Goal: Information Seeking & Learning: Compare options

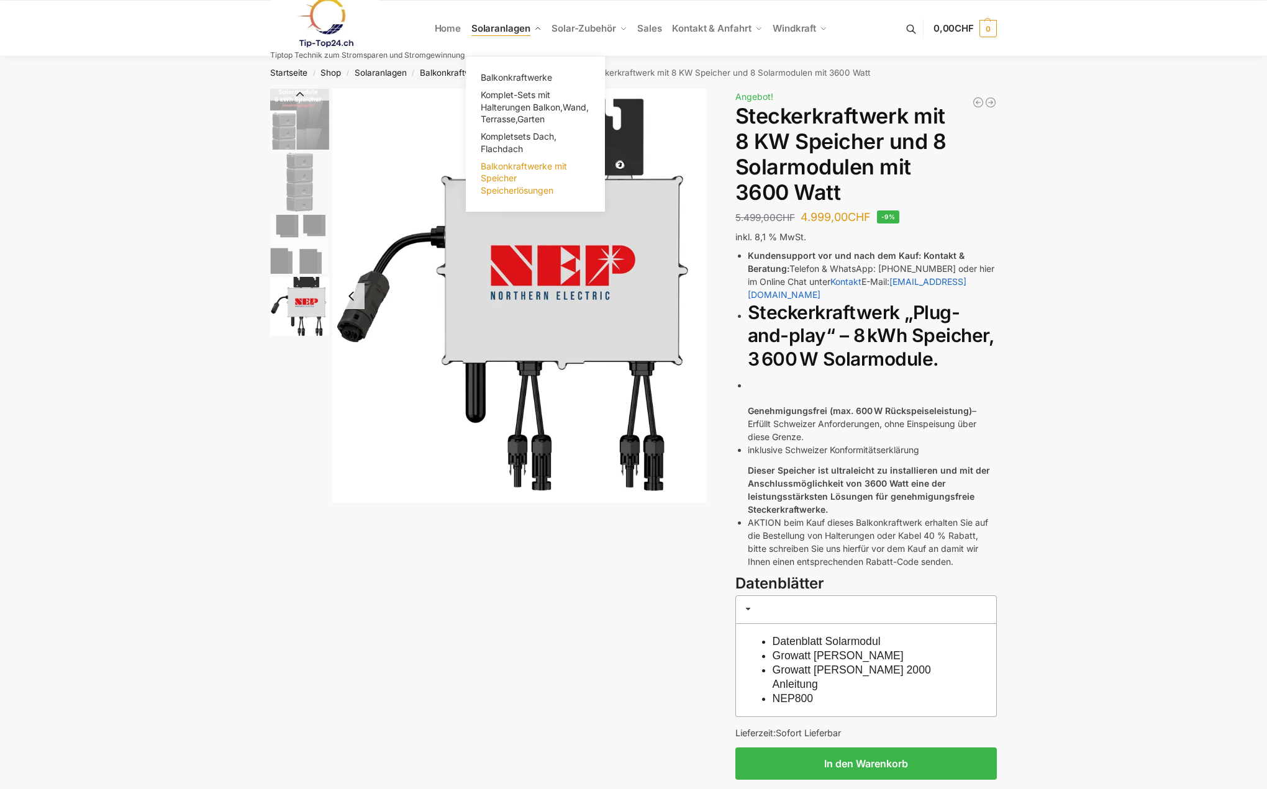
click at [497, 179] on span "Balkonkraftwerke mit Speicher Speicherlösungen" at bounding box center [524, 178] width 86 height 35
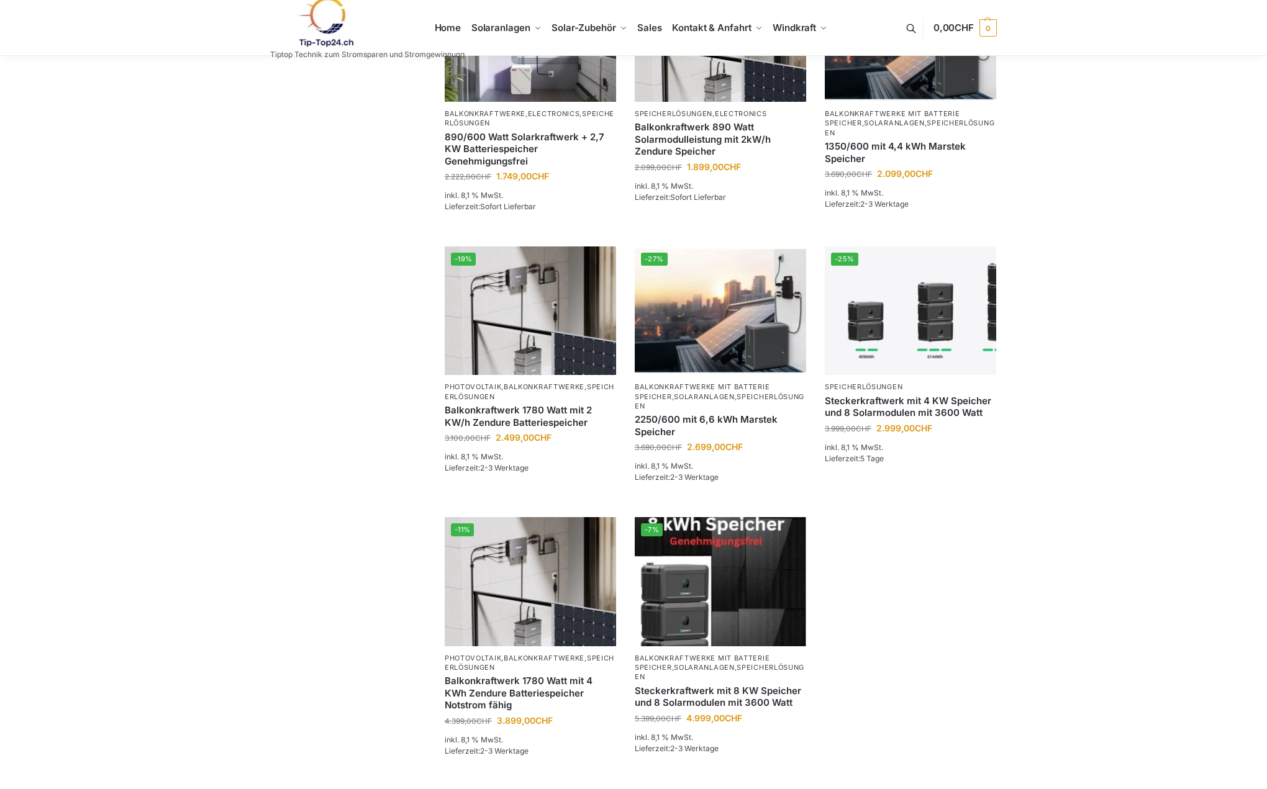
scroll to position [483, 0]
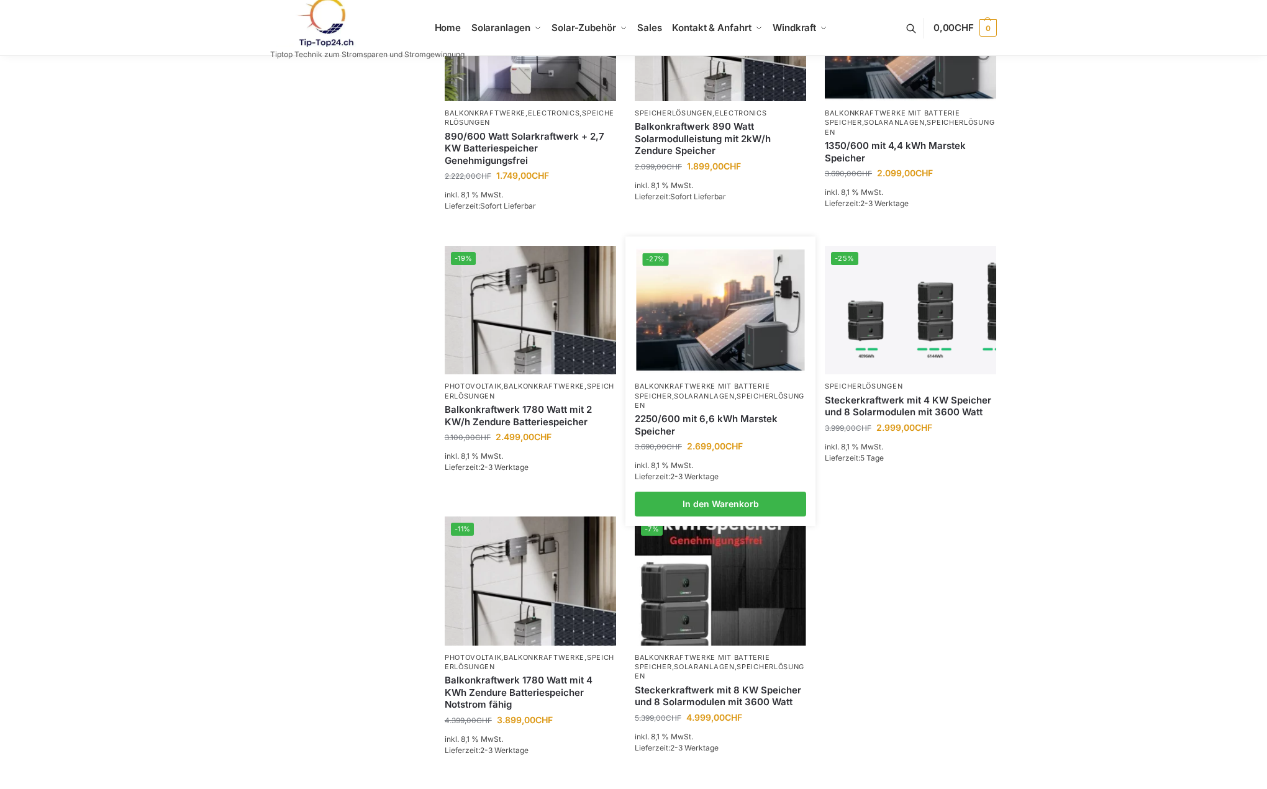
click at [724, 301] on img at bounding box center [720, 310] width 168 height 126
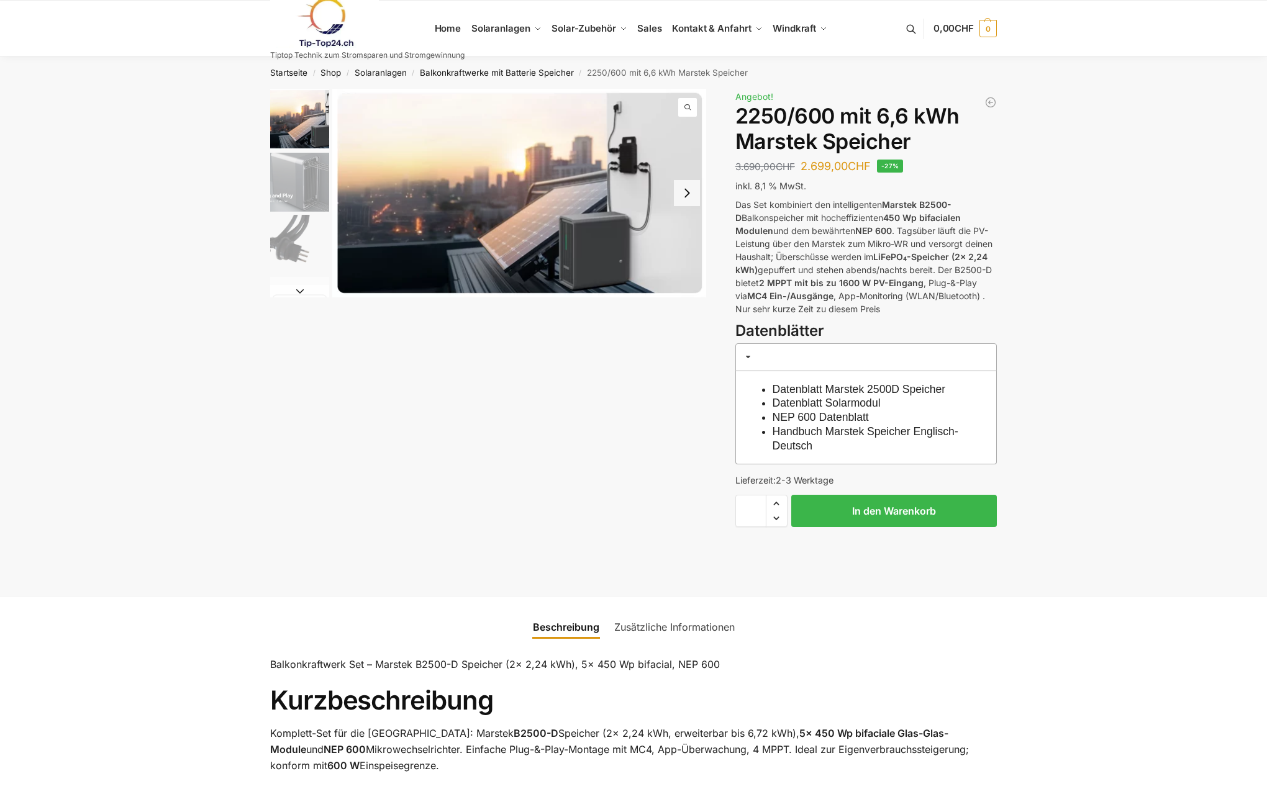
click at [691, 198] on button "Next slide" at bounding box center [687, 193] width 26 height 26
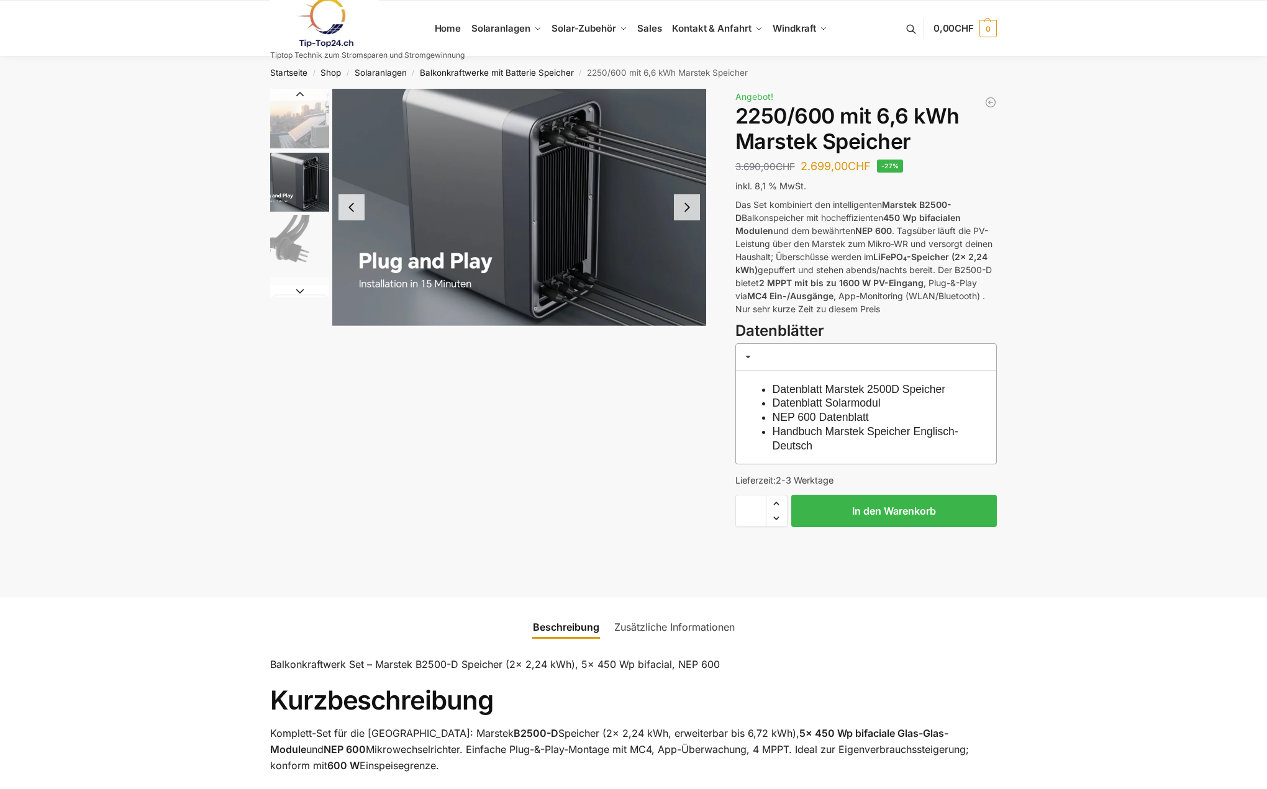
click at [690, 196] on button "Next slide" at bounding box center [687, 207] width 26 height 26
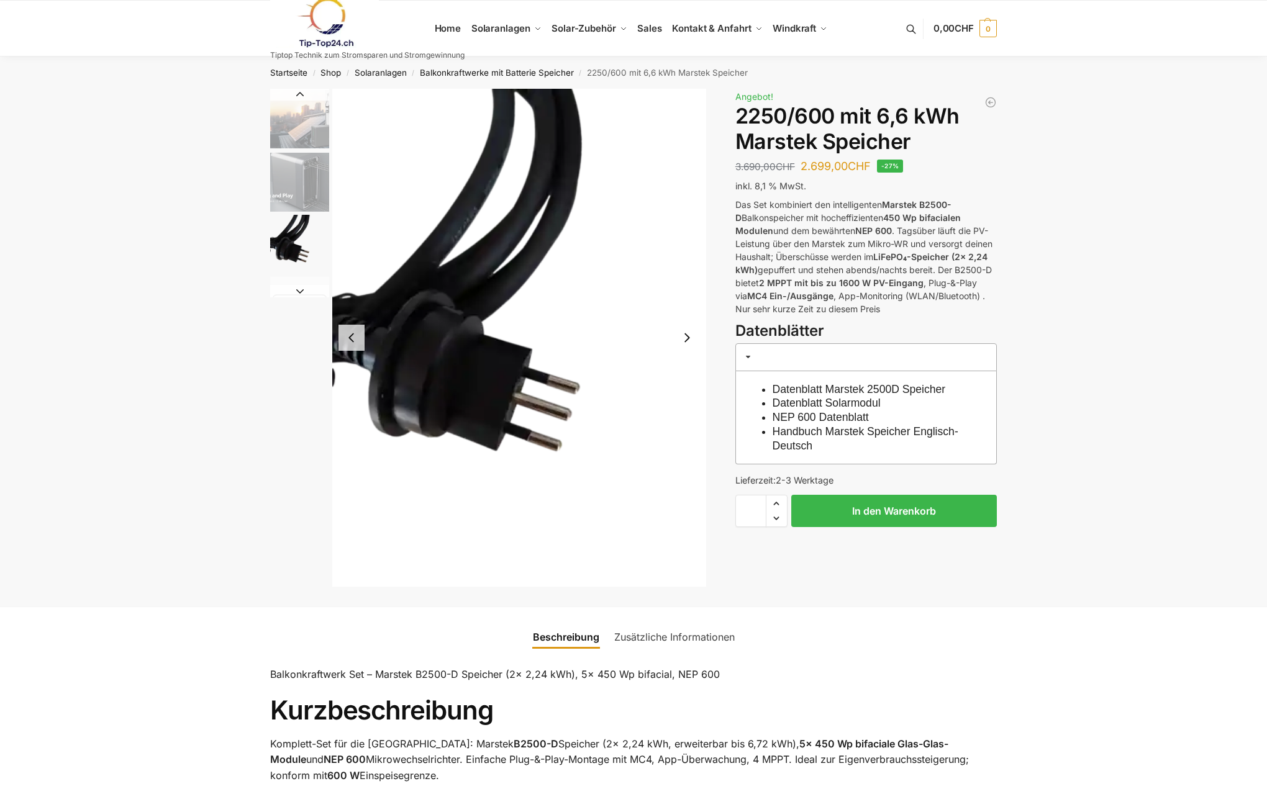
click at [690, 209] on img "3 / 9" at bounding box center [519, 338] width 374 height 498
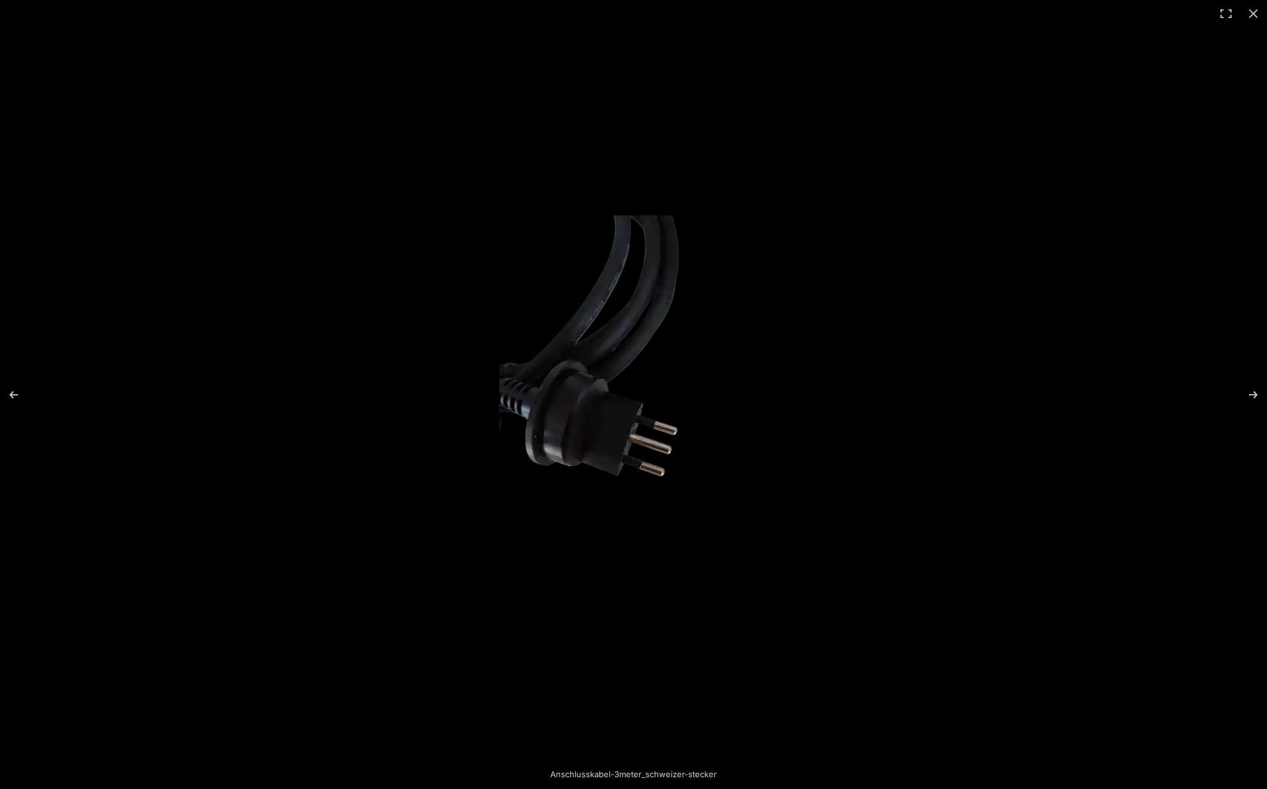
click at [692, 366] on img at bounding box center [633, 395] width 269 height 358
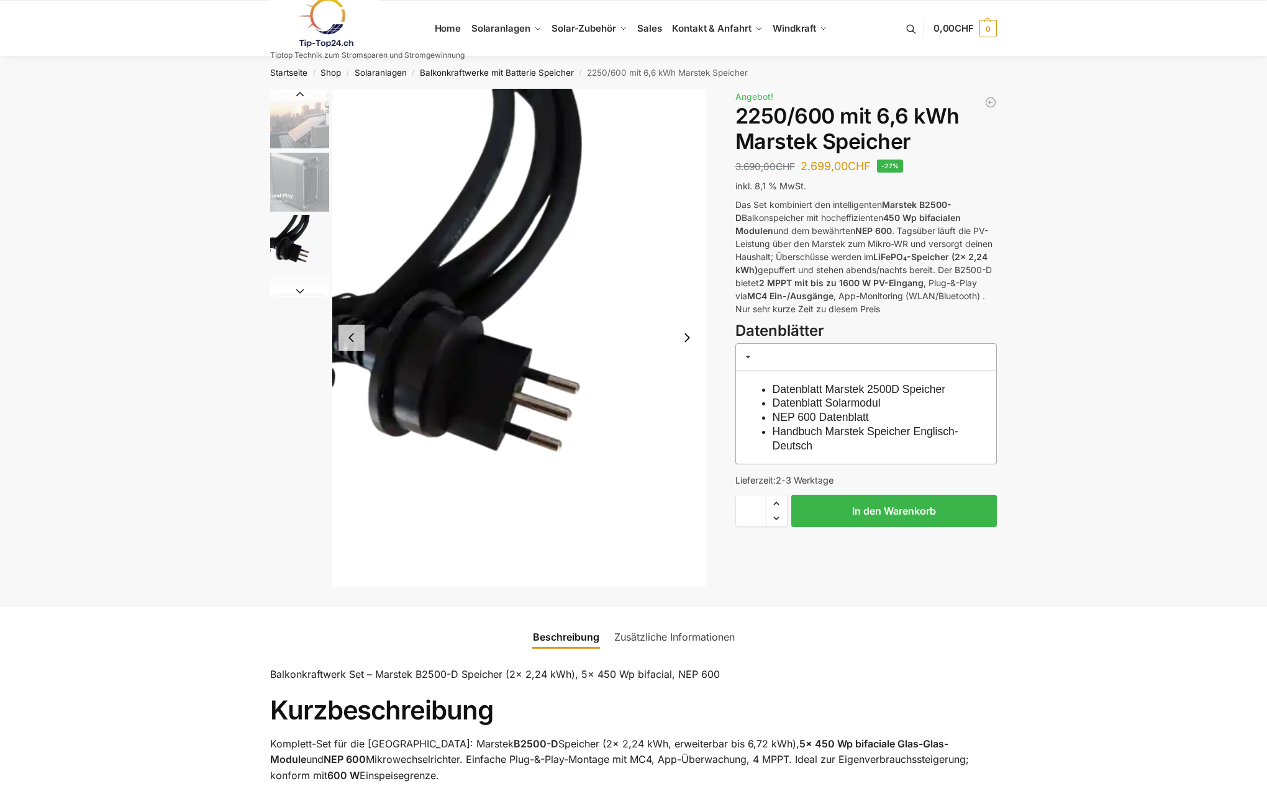
click at [678, 349] on button "Next slide" at bounding box center [687, 338] width 26 height 26
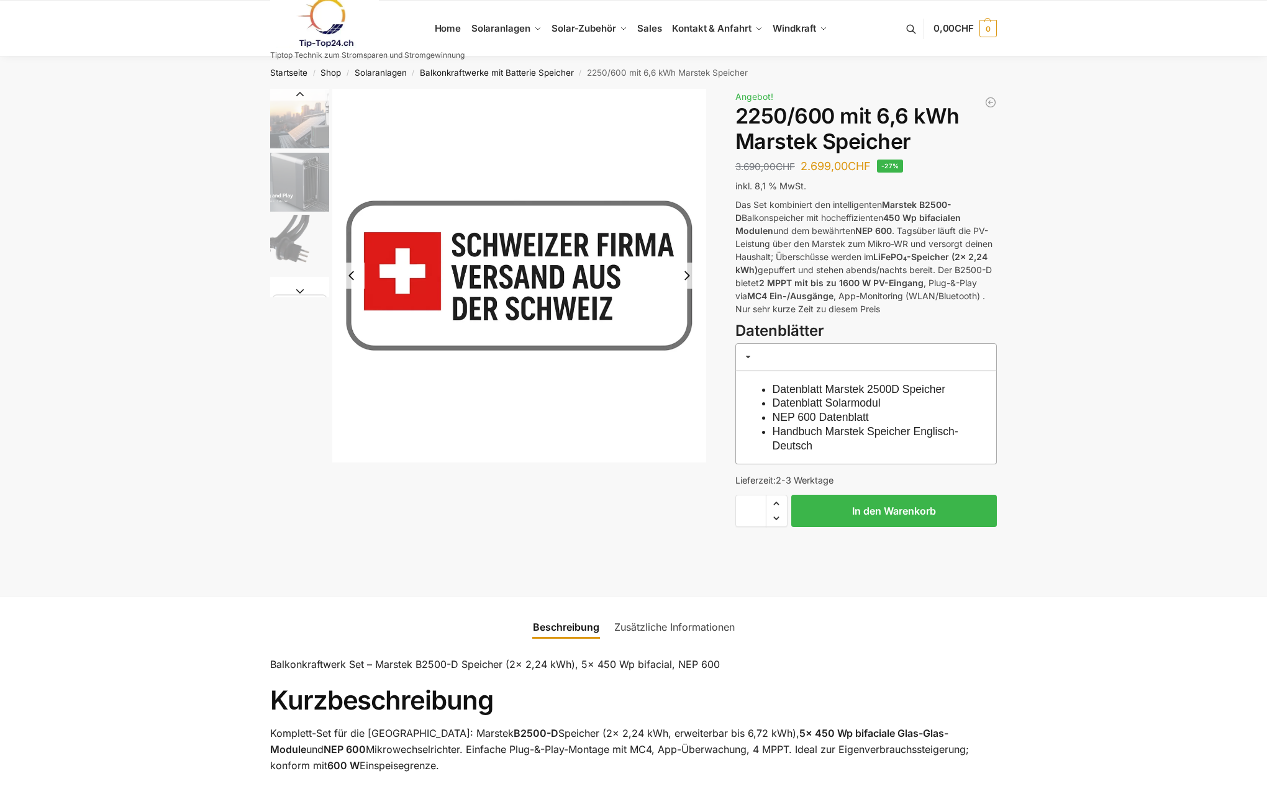
click at [678, 349] on img "4 / 9" at bounding box center [519, 276] width 374 height 374
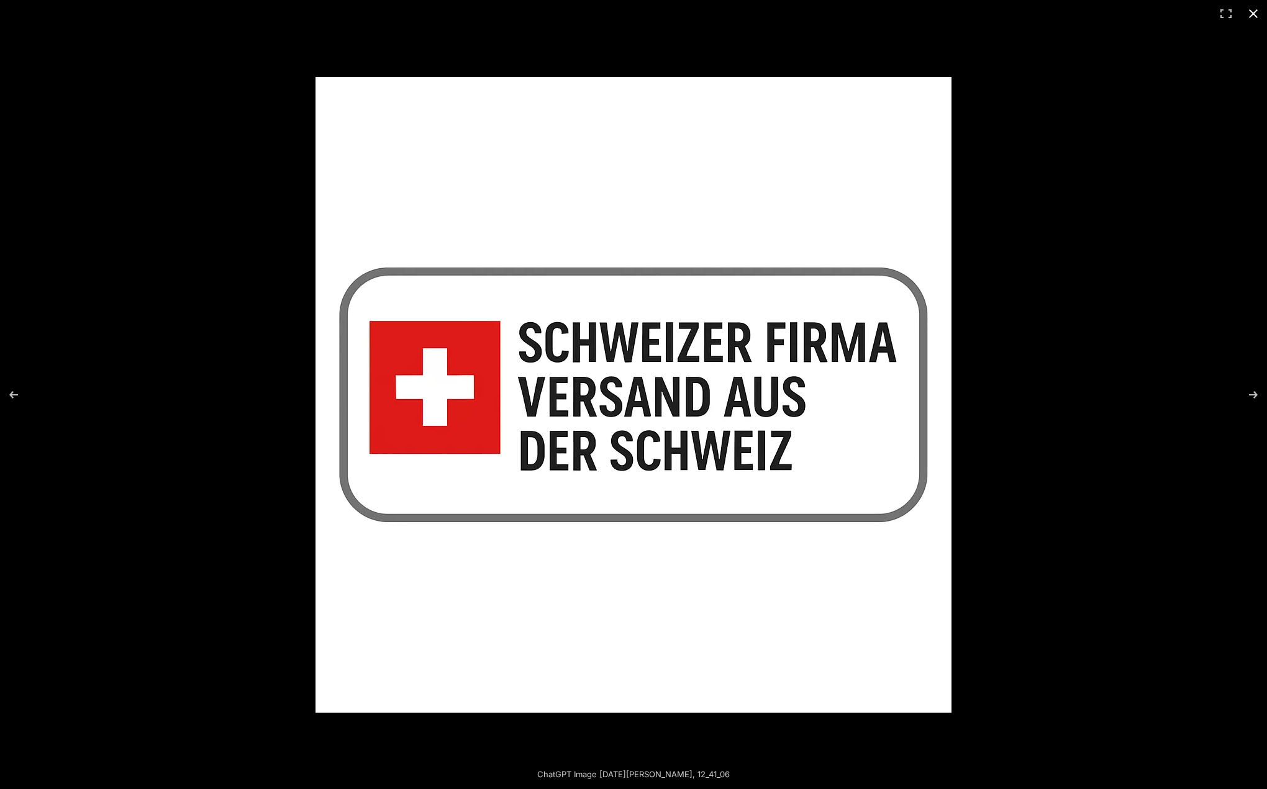
click at [1248, 12] on button "Close (Esc)" at bounding box center [1253, 13] width 27 height 27
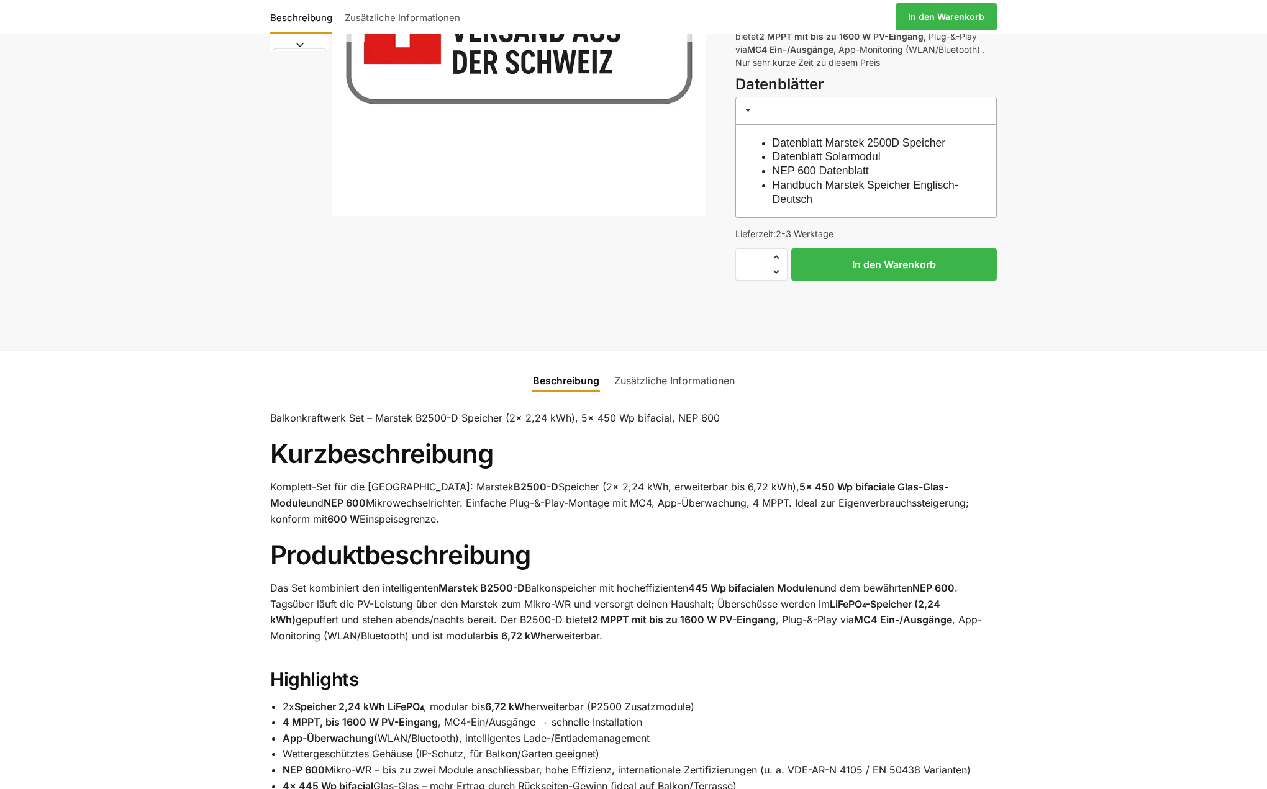
scroll to position [272, 0]
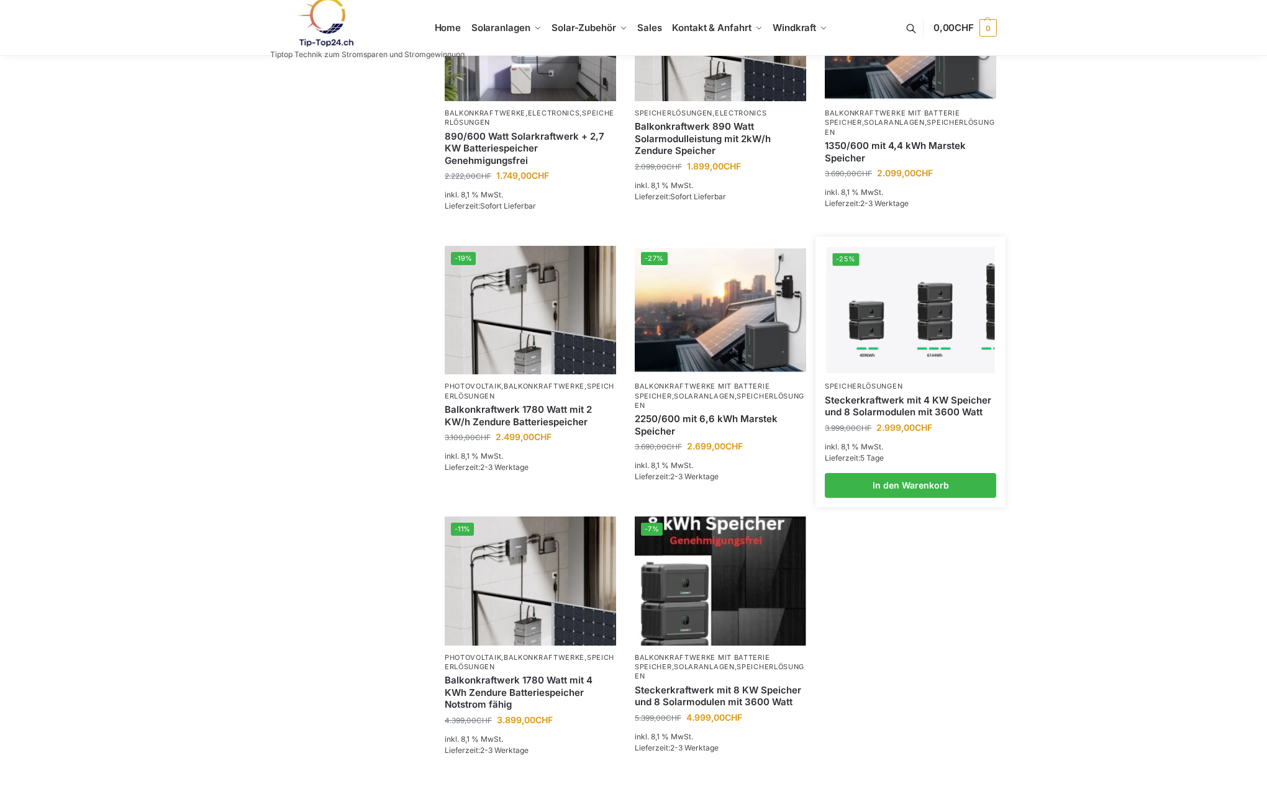
click at [907, 298] on img at bounding box center [911, 310] width 168 height 126
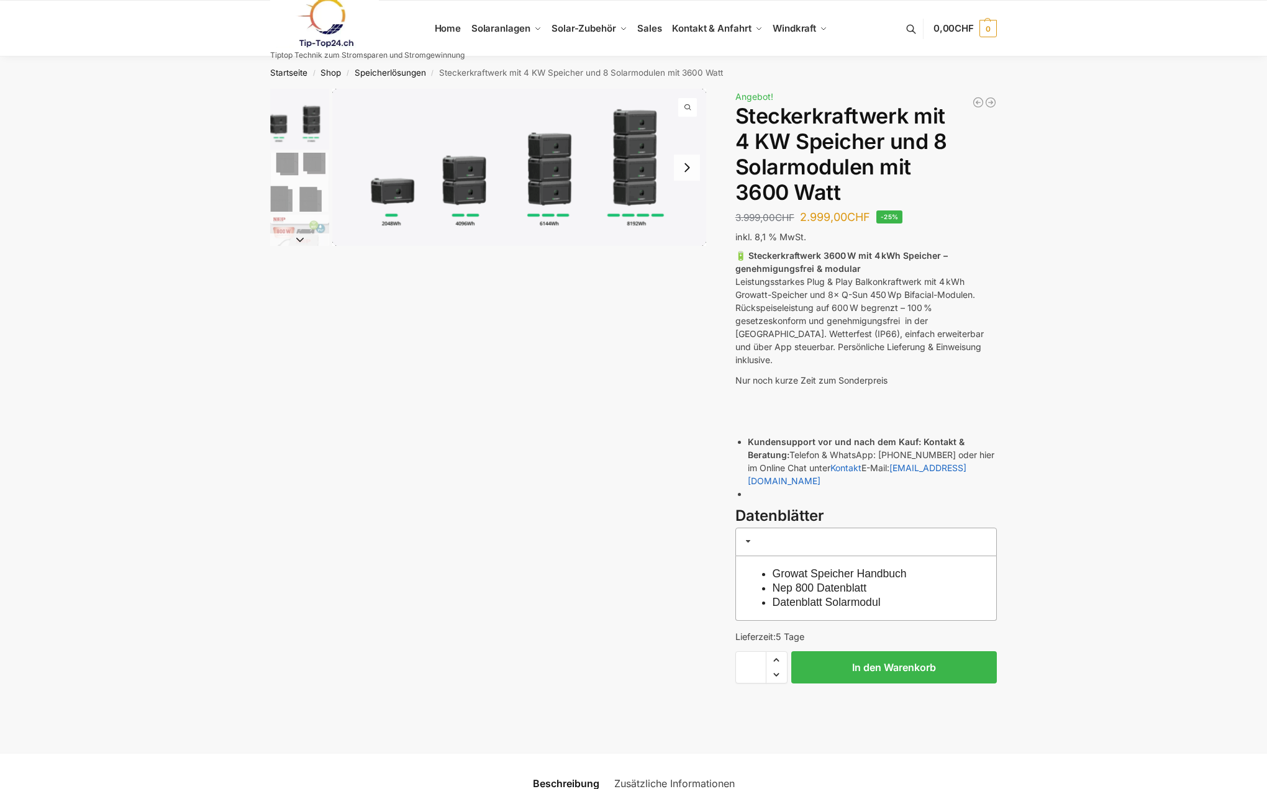
click at [696, 169] on button "Next slide" at bounding box center [687, 168] width 26 height 26
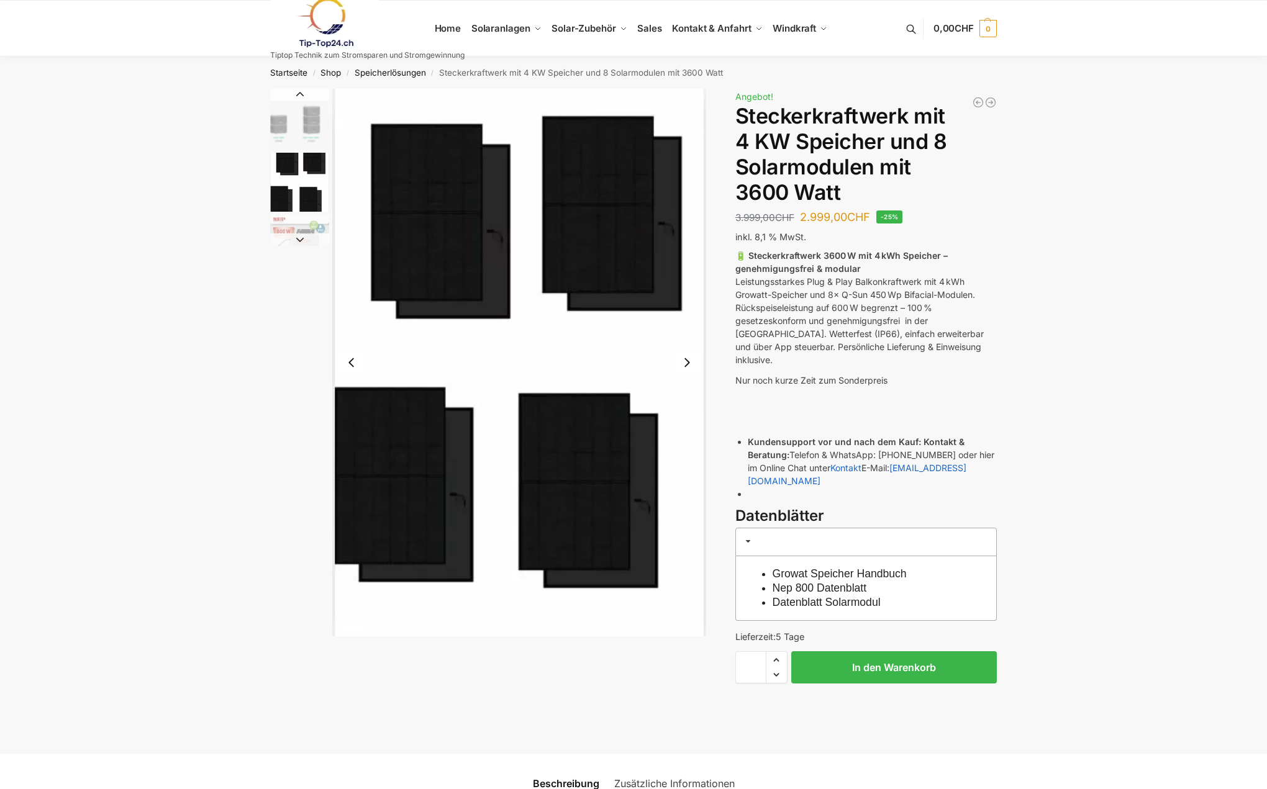
click at [696, 169] on div at bounding box center [519, 363] width 374 height 548
click at [711, 378] on div "Beschreibung Zusätzliche Informationen 3.999,00 CHF Ursprünglicher Preis war: 3…" at bounding box center [633, 421] width 779 height 665
click at [696, 393] on img "2 / 9" at bounding box center [519, 363] width 374 height 548
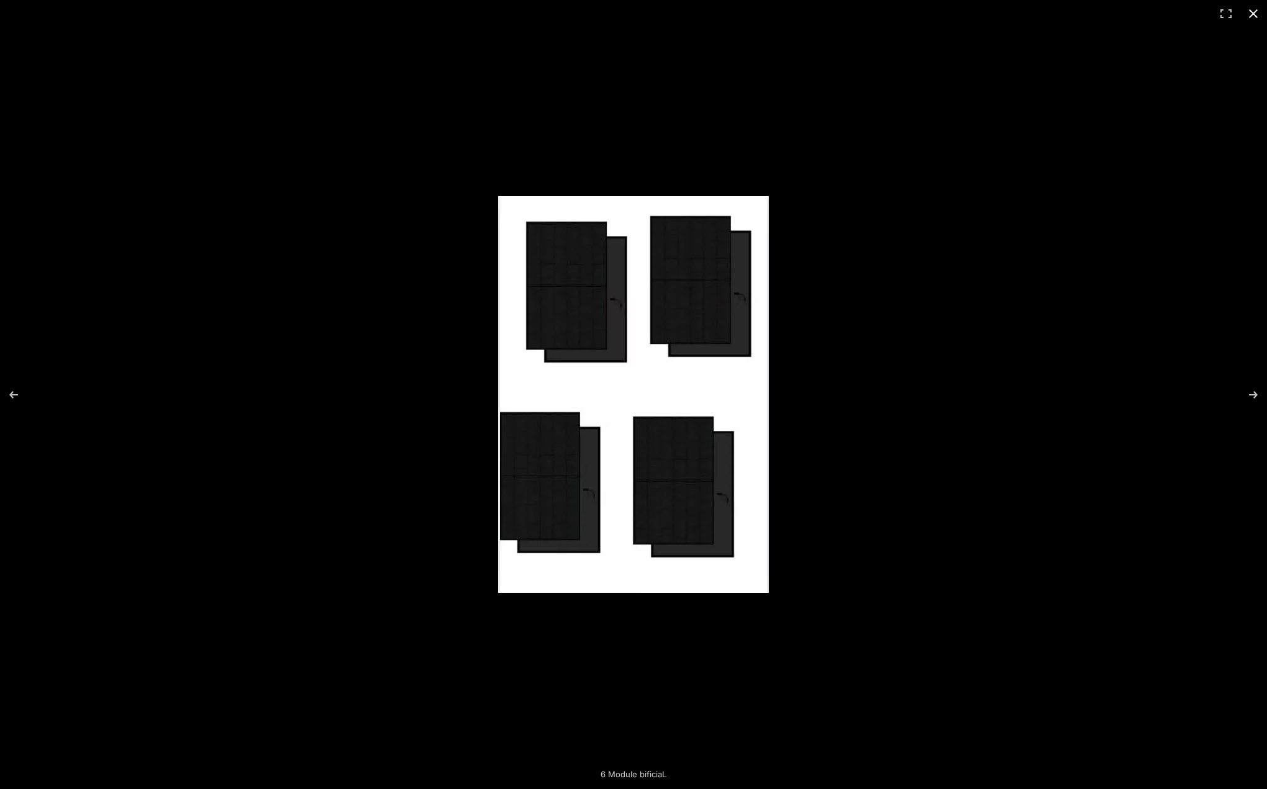
click at [1245, 17] on button "Close (Esc)" at bounding box center [1253, 13] width 27 height 27
